Goal: Check status: Check status

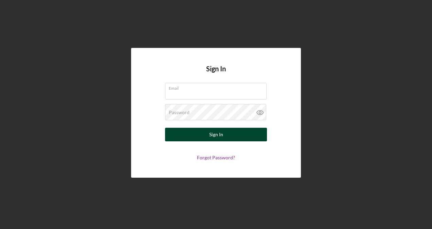
type input "[EMAIL_ADDRESS][DOMAIN_NAME]"
click at [221, 137] on div "Sign In" at bounding box center [216, 135] width 14 height 14
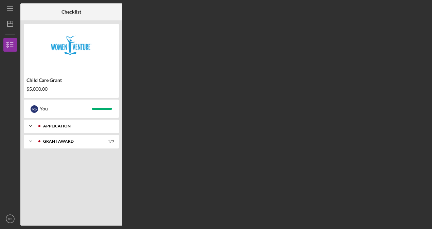
click at [29, 126] on icon "Icon/Expander" at bounding box center [31, 126] width 14 height 14
